Goal: Task Accomplishment & Management: Manage account settings

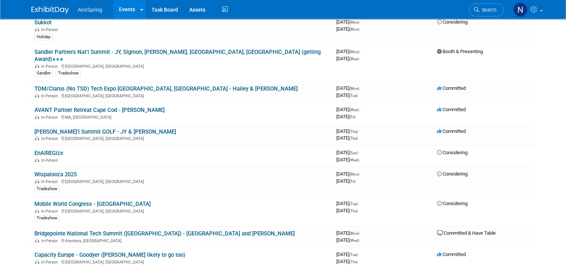
scroll to position [860, 0]
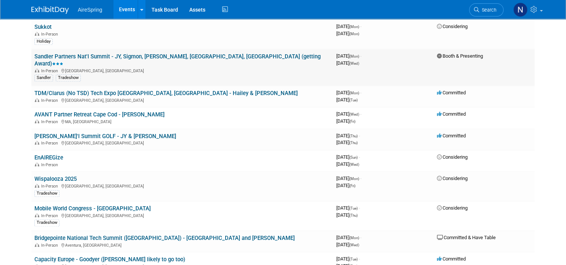
click at [133, 53] on link "Sandler Partners Nat'l Summit - JY, Sigmon, [PERSON_NAME], [GEOGRAPHIC_DATA], […" at bounding box center [177, 60] width 286 height 14
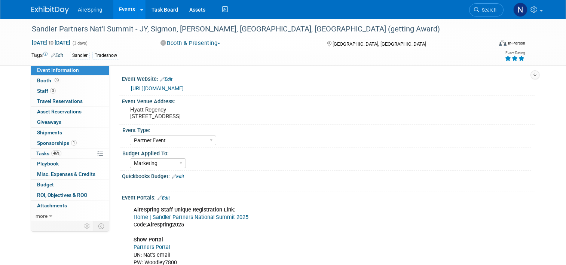
select select "Partner Event"
select select "Marketing"
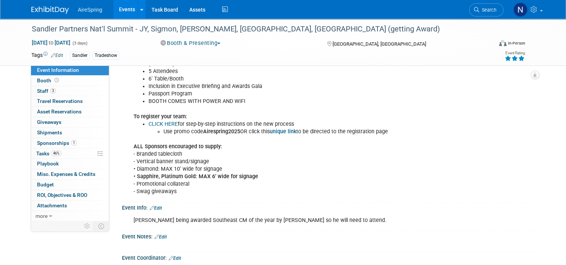
scroll to position [898, 0]
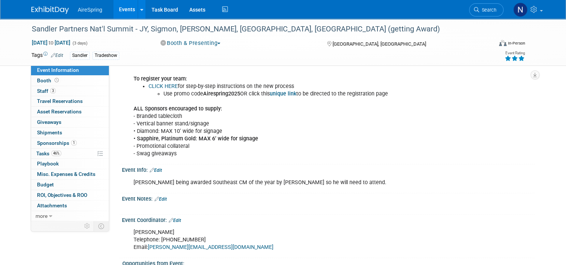
click at [162, 164] on div "Event Info: Edit" at bounding box center [328, 169] width 413 height 10
click at [157, 164] on div "Event Info: Edit" at bounding box center [328, 169] width 413 height 10
click at [159, 168] on link "Edit" at bounding box center [156, 170] width 12 height 5
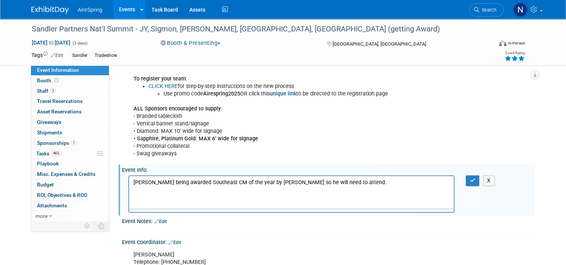
scroll to position [0, 0]
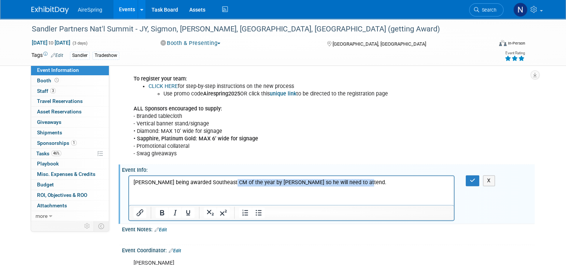
drag, startPoint x: 356, startPoint y: 181, endPoint x: 228, endPoint y: 184, distance: 128.0
click at [228, 184] on p "Scott Bender being awarded Southeast CM of the year by Sandler so he will need …" at bounding box center [292, 181] width 316 height 7
drag, startPoint x: 227, startPoint y: 181, endPoint x: 202, endPoint y: 181, distance: 25.4
click at [202, 181] on p "Scott Bender being awarded Southeast Georgia & The Carolinas Regional Channel M…" at bounding box center [292, 181] width 316 height 7
click at [470, 175] on button "button" at bounding box center [473, 180] width 14 height 11
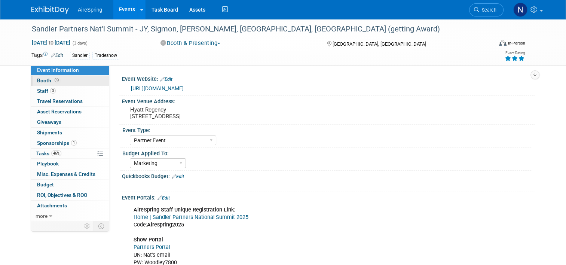
click at [61, 80] on link "Booth" at bounding box center [70, 81] width 78 height 10
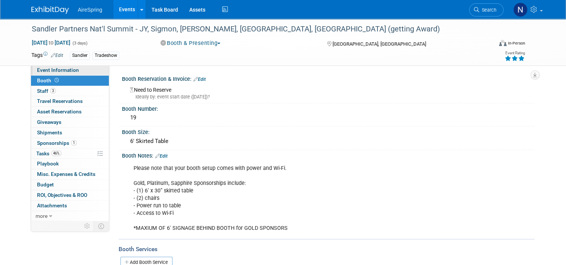
click at [72, 72] on span "Event Information" at bounding box center [58, 70] width 42 height 6
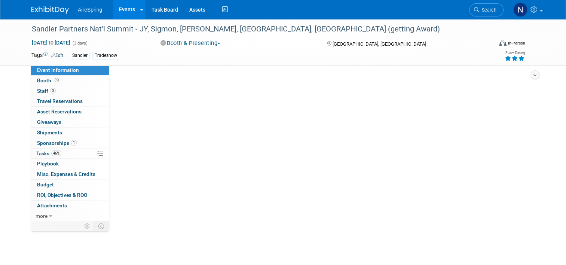
select select "Partner Event"
select select "Marketing"
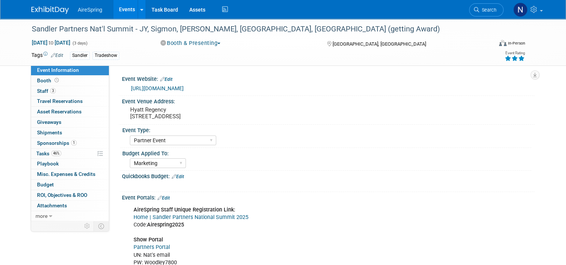
click at [166, 91] on div "https://summit.sandlerpartners.com/2025" at bounding box center [330, 88] width 398 height 9
click at [166, 90] on link "https://summit.sandlerpartners.com/2025" at bounding box center [157, 88] width 53 height 6
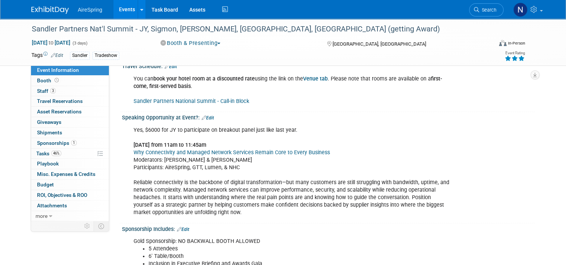
scroll to position [636, 0]
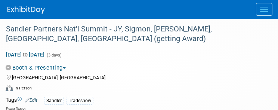
click at [235, 83] on div "Oct 6, 2025 to Oct 8, 2025 (3 days) Oct 6, 2025 to Oct 8, 2025 Booth & Presenti…" at bounding box center [134, 71] width 269 height 47
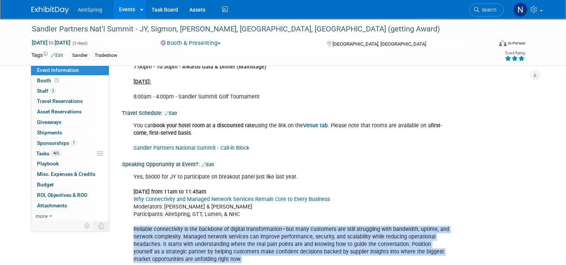
drag, startPoint x: 238, startPoint y: 241, endPoint x: 128, endPoint y: 214, distance: 112.9
click at [128, 214] on div "Yes, $6000 for JY to participate on breakout panel just like last year. Tuesday…" at bounding box center [291, 218] width 326 height 98
copy div "Reliable connectivity is the backbone of digital transformation—but many custom…"
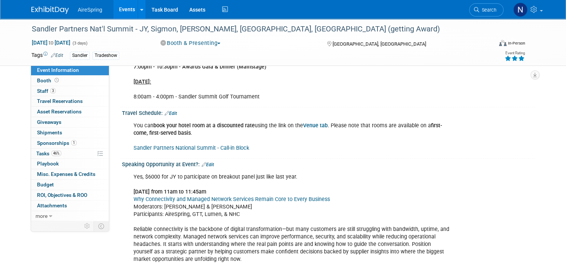
click at [352, 169] on div "Yes, $6000 for JY to participate on breakout panel just like last year. Tuesday…" at bounding box center [291, 218] width 326 height 98
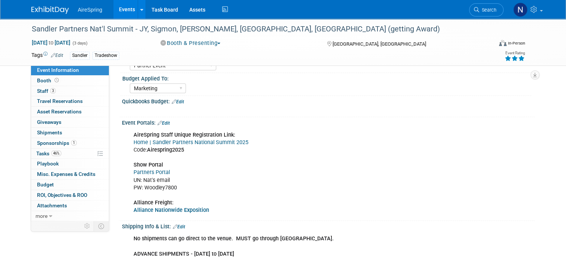
scroll to position [0, 0]
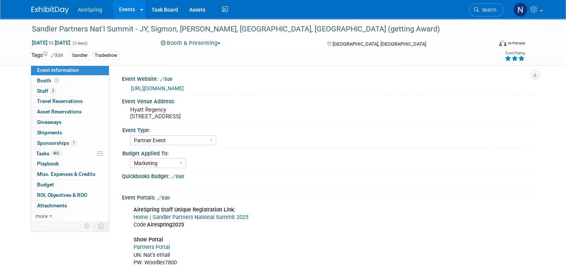
click at [121, 11] on link "Events" at bounding box center [126, 9] width 27 height 19
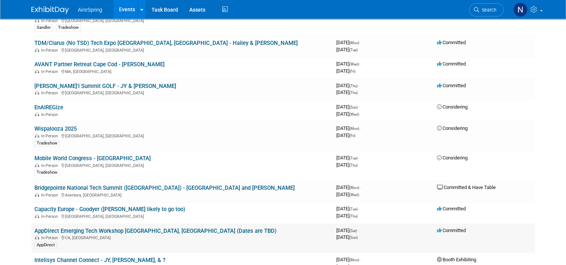
scroll to position [898, 0]
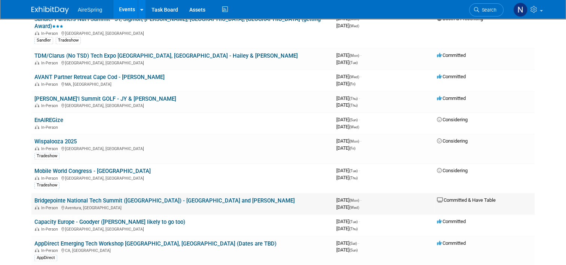
click at [106, 197] on link "Bridgepointe National Tech Summit ([GEOGRAPHIC_DATA]) - [GEOGRAPHIC_DATA] and […" at bounding box center [164, 200] width 260 height 7
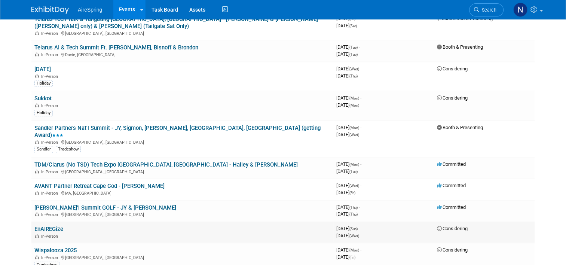
scroll to position [786, 0]
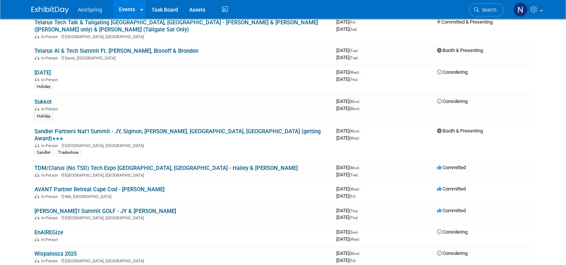
drag, startPoint x: 0, startPoint y: 163, endPoint x: 6, endPoint y: 166, distance: 7.0
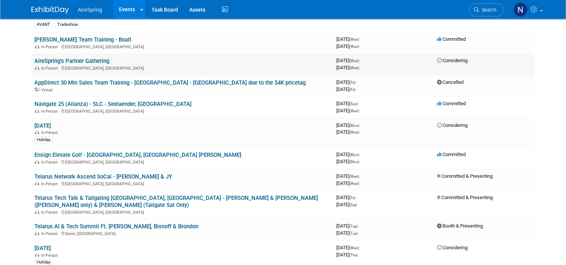
scroll to position [598, 0]
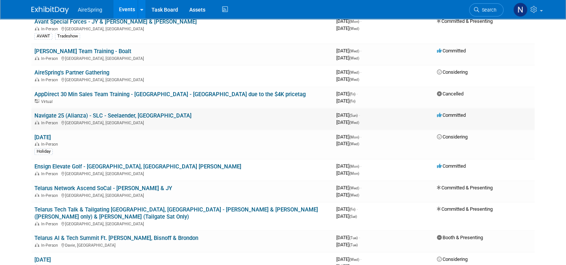
click at [124, 112] on link "Navigate 25 (Alianza) - SLC - Seelaender, [GEOGRAPHIC_DATA]" at bounding box center [112, 115] width 157 height 7
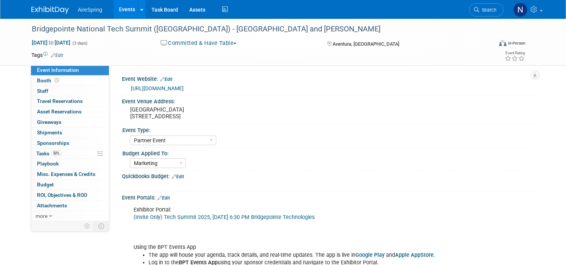
select select "Partner Event"
select select "Marketing"
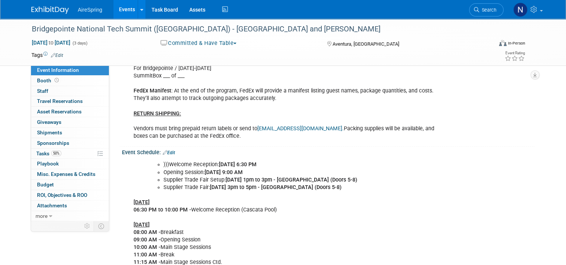
scroll to position [411, 0]
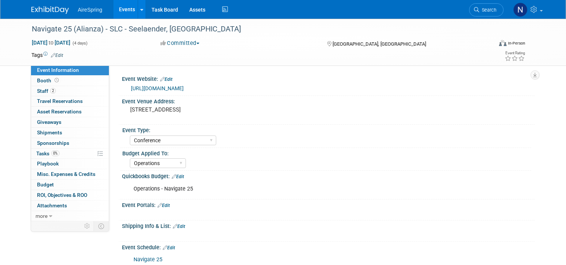
select select "Conference"
select select "Operations"
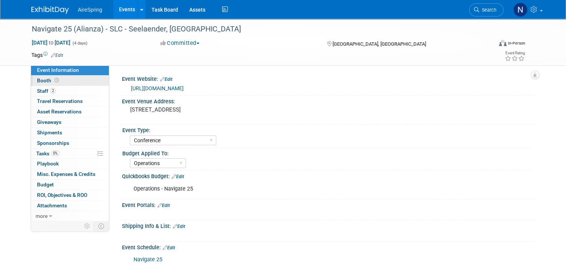
click at [65, 82] on link "Booth" at bounding box center [70, 81] width 78 height 10
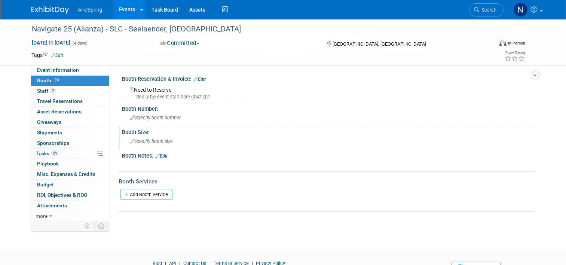
click at [146, 144] on div "Specify booth size" at bounding box center [328, 141] width 401 height 12
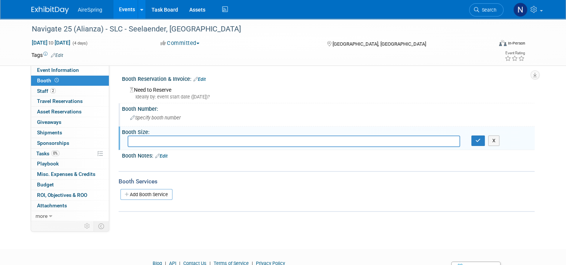
click at [166, 120] on div "Specify booth number" at bounding box center [328, 118] width 401 height 12
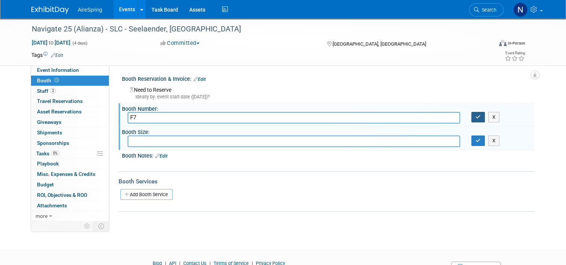
type input "F7"
click at [480, 115] on icon "button" at bounding box center [477, 116] width 5 height 5
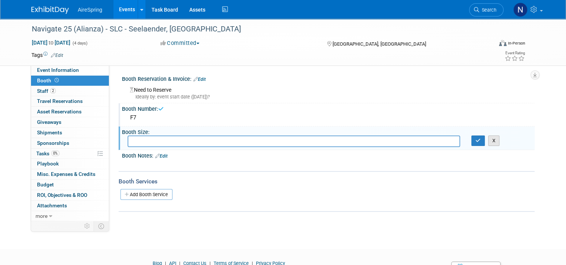
click at [493, 141] on button "X" at bounding box center [494, 140] width 12 height 10
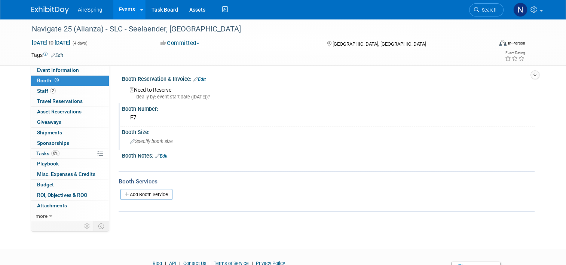
click at [117, 18] on div "AireSpring Events Add Event Bulk Upload Events Shareable Event Boards Recently …" at bounding box center [283, 9] width 566 height 19
click at [118, 14] on link "Events" at bounding box center [126, 9] width 27 height 19
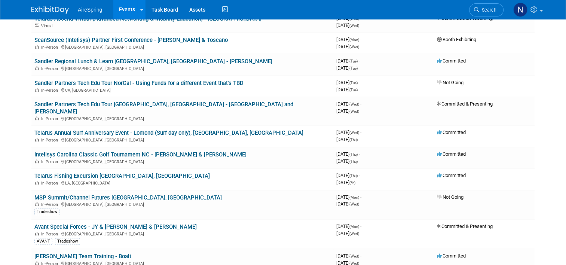
scroll to position [411, 0]
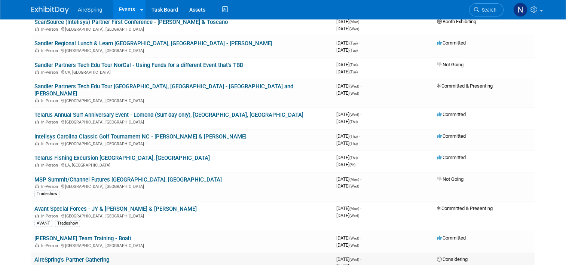
click at [68, 256] on link "AireSpring's Partner Gathering" at bounding box center [71, 259] width 75 height 7
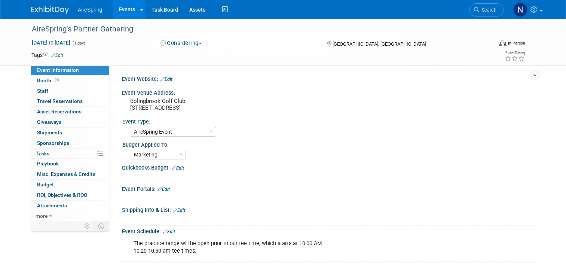
select select "AireSpring Event"
select select "Marketing"
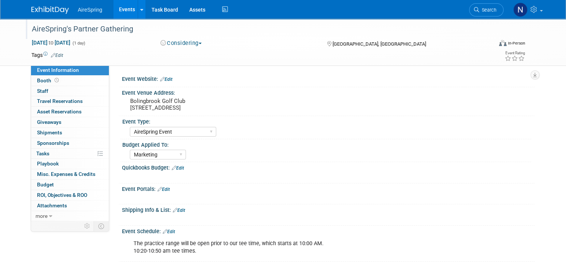
click at [69, 27] on div "AireSpring's Partner Gathering" at bounding box center [256, 28] width 454 height 13
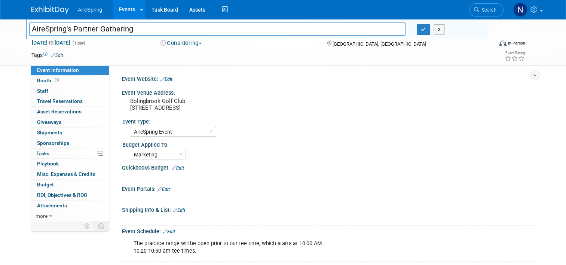
drag, startPoint x: 65, startPoint y: 30, endPoint x: 61, endPoint y: 30, distance: 4.1
click at [61, 30] on input "AireSpring's Partner Gathering" at bounding box center [217, 28] width 376 height 13
drag, startPoint x: 89, startPoint y: 28, endPoint x: 64, endPoint y: 28, distance: 25.4
click at [64, 28] on input "AireSpring Komon Golf Event - Komon" at bounding box center [217, 28] width 376 height 13
type input "AireSpring Bolingbrook Golf Event - [GEOGRAPHIC_DATA]"
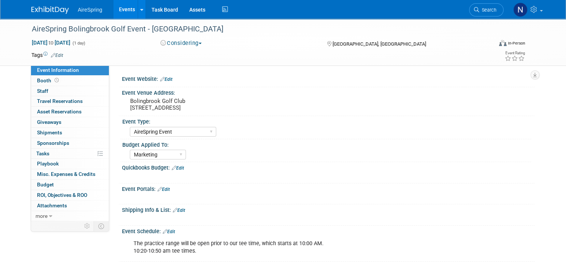
click at [117, 9] on link "Events" at bounding box center [126, 9] width 27 height 19
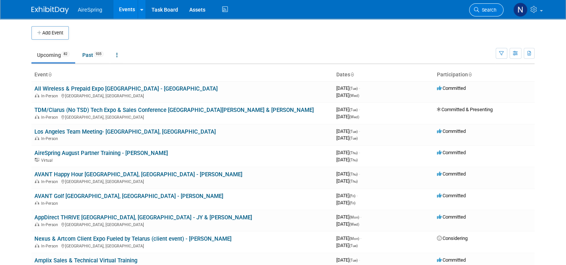
click at [490, 10] on span "Search" at bounding box center [487, 10] width 17 height 6
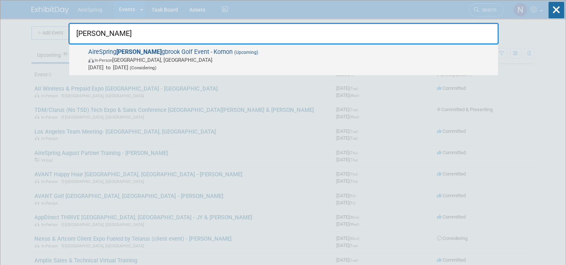
type input "[PERSON_NAME]"
click at [125, 53] on strong "[PERSON_NAME]" at bounding box center [138, 51] width 45 height 7
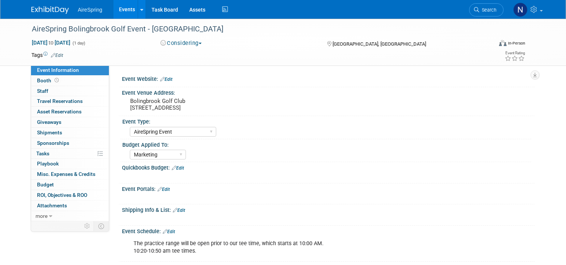
select select "AireSpring Event"
select select "Marketing"
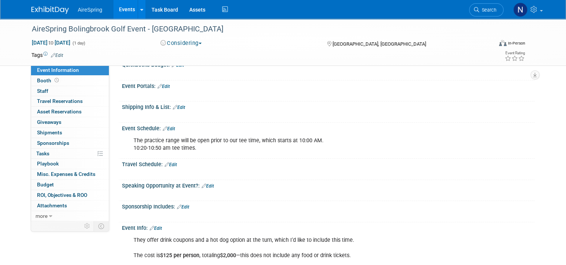
scroll to position [65, 0]
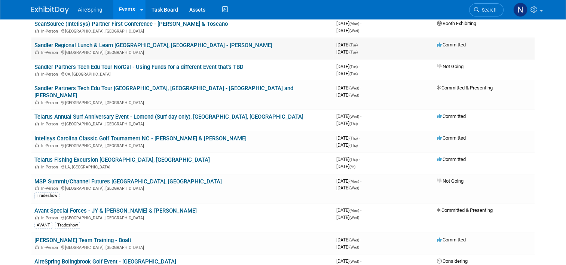
scroll to position [411, 0]
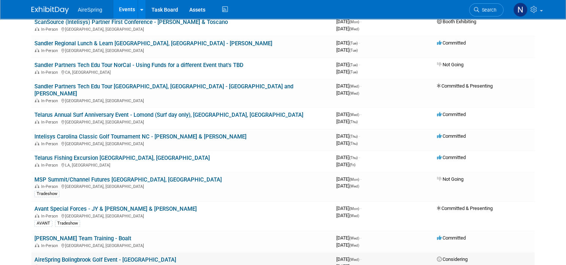
click at [130, 256] on link "AireSpring Bolingbrook Golf Event - [GEOGRAPHIC_DATA]" at bounding box center [105, 259] width 142 height 7
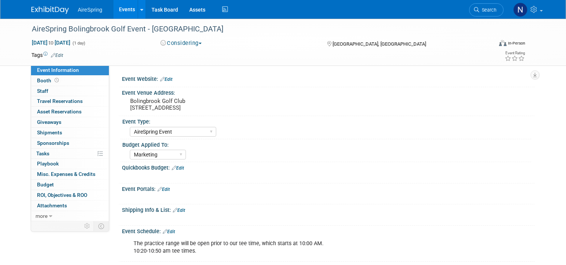
select select "AireSpring Event"
select select "Marketing"
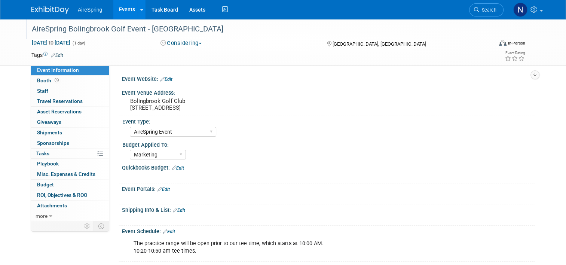
click at [174, 26] on div "AireSpring Bolingbrook Golf Event - [GEOGRAPHIC_DATA]" at bounding box center [256, 28] width 454 height 13
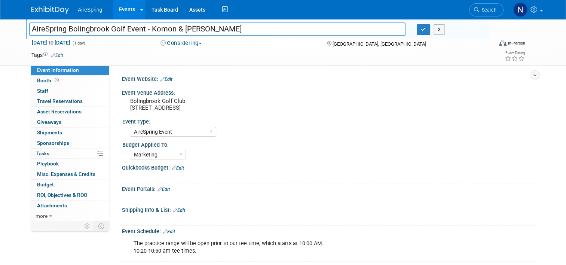
type input "AireSpring Bolingbrook Golf Event - Komon & Sullivan"
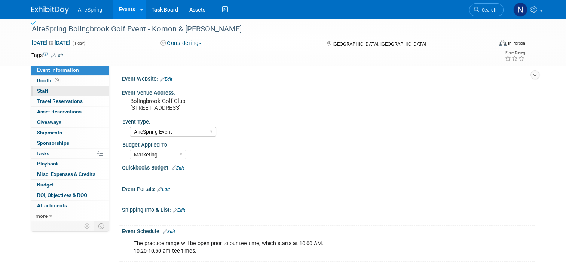
click at [71, 92] on link "0 Staff 0" at bounding box center [70, 91] width 78 height 10
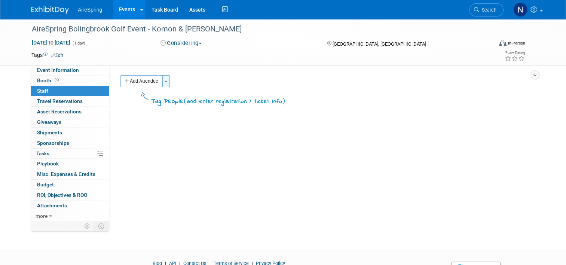
click at [162, 83] on button "Toggle Dropdown" at bounding box center [165, 81] width 7 height 12
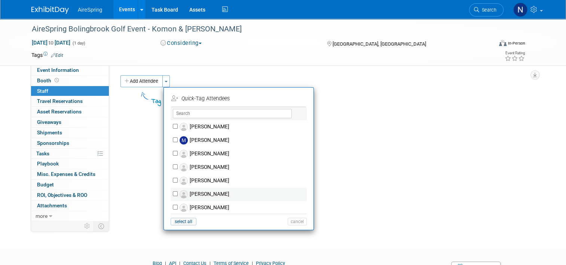
scroll to position [711, 0]
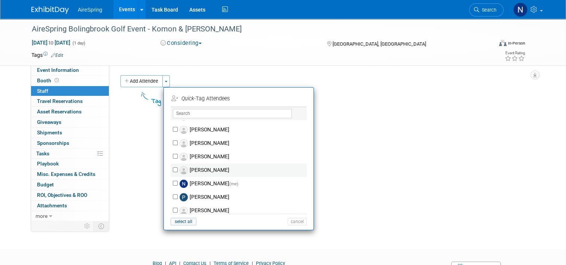
click at [209, 168] on label "[PERSON_NAME]" at bounding box center [244, 169] width 132 height 13
click at [178, 168] on input "[PERSON_NAME]" at bounding box center [175, 169] width 5 height 5
checkbox input "true"
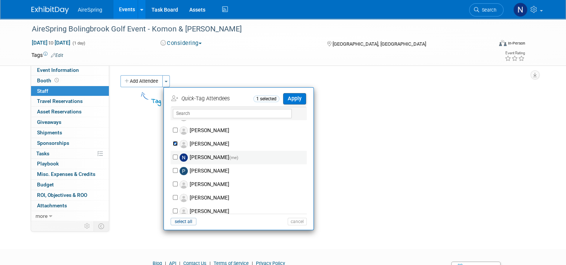
scroll to position [786, 0]
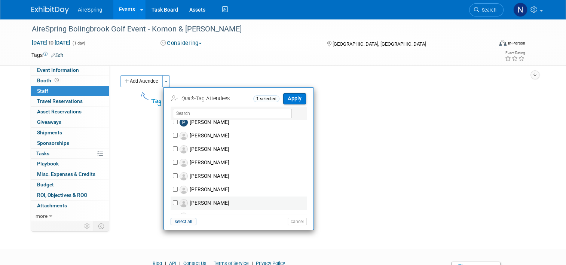
click at [208, 200] on label "[PERSON_NAME]" at bounding box center [244, 202] width 132 height 13
click at [178, 200] on input "[PERSON_NAME]" at bounding box center [175, 202] width 5 height 5
checkbox input "true"
click at [291, 102] on button "Apply" at bounding box center [294, 98] width 23 height 11
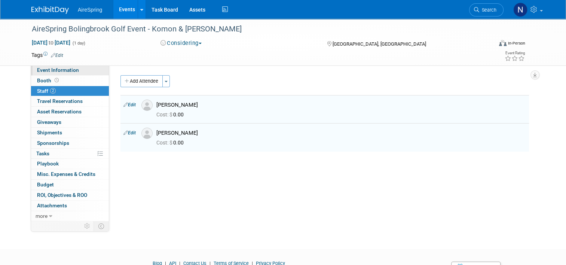
click at [52, 69] on span "Event Information" at bounding box center [58, 70] width 42 height 6
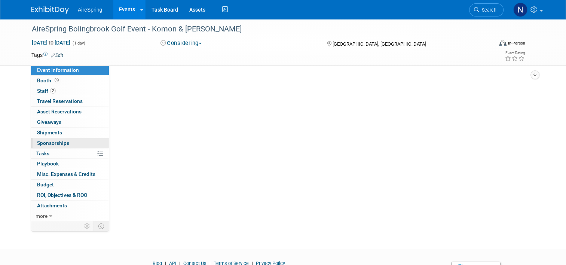
select select "AireSpring Event"
select select "Marketing"
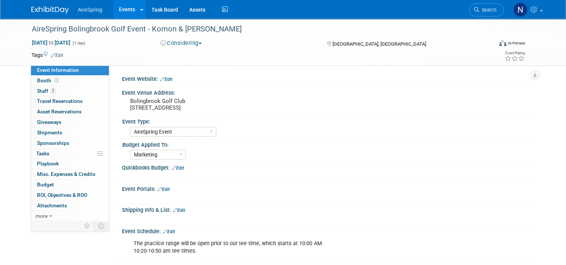
click at [190, 177] on div at bounding box center [291, 176] width 326 height 7
click at [179, 169] on link "Edit" at bounding box center [178, 167] width 12 height 5
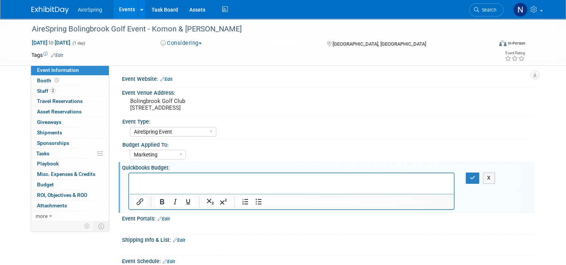
scroll to position [0, 0]
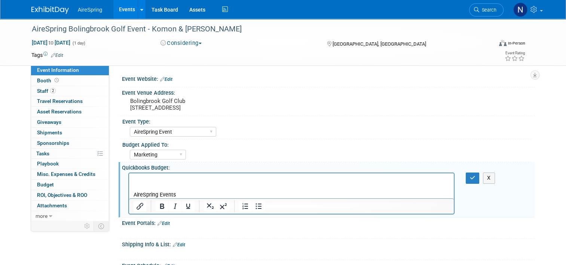
click at [181, 194] on p "AireSpring Events" at bounding box center [292, 194] width 316 height 7
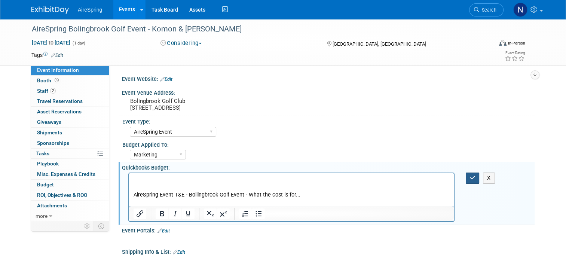
click at [475, 179] on icon "button" at bounding box center [473, 177] width 6 height 5
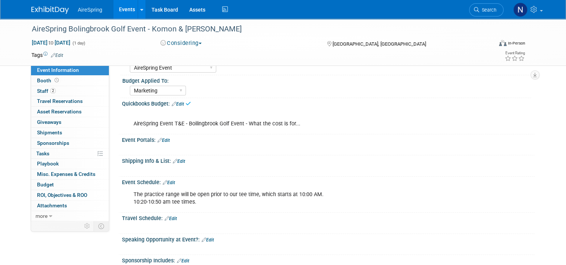
scroll to position [112, 0]
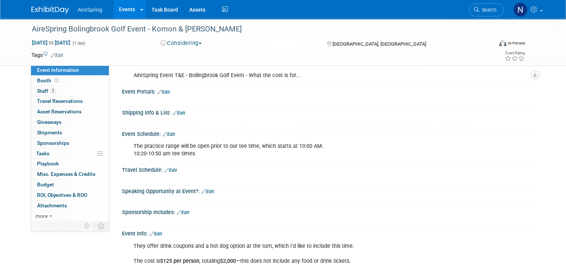
click at [168, 134] on link "Edit" at bounding box center [169, 134] width 12 height 5
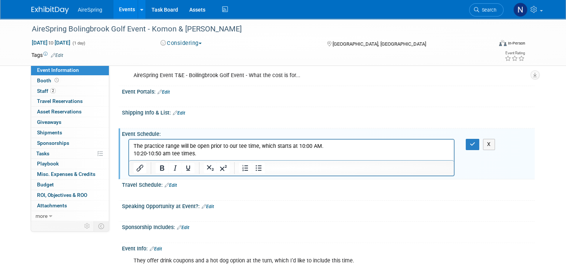
scroll to position [0, 0]
click at [204, 156] on p "The practice range will be open prior to our tee time, which starts at 10:00 AM…" at bounding box center [292, 150] width 316 height 15
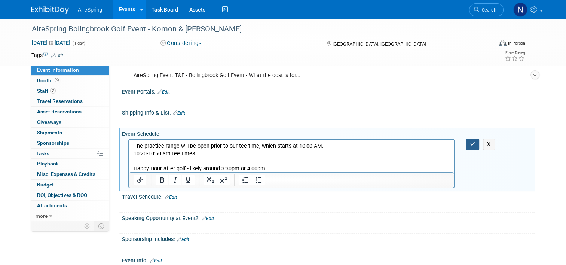
click at [475, 146] on button "button" at bounding box center [473, 144] width 14 height 11
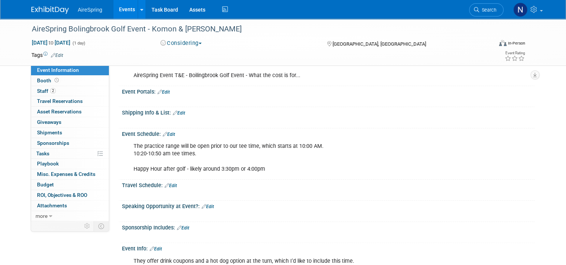
click at [242, 171] on div "The practice range will be open prior to our tee time, which starts at 10:00 AM…" at bounding box center [291, 157] width 326 height 37
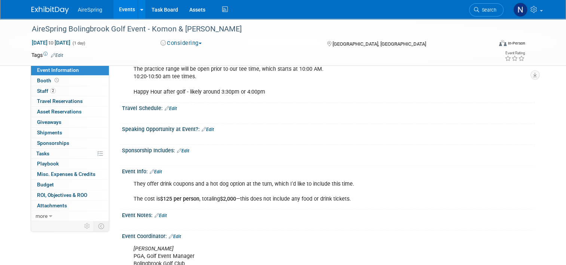
scroll to position [224, 0]
